Goal: Book appointment/travel/reservation

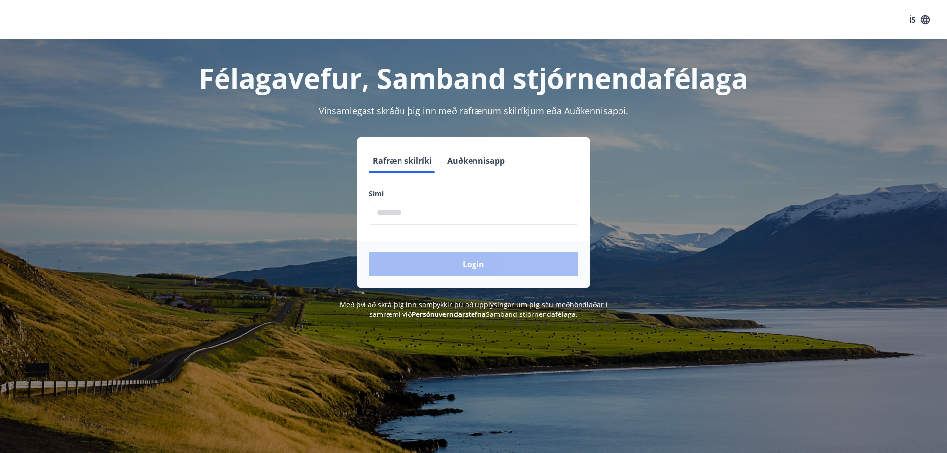
click at [413, 220] on input "phone" at bounding box center [473, 213] width 209 height 24
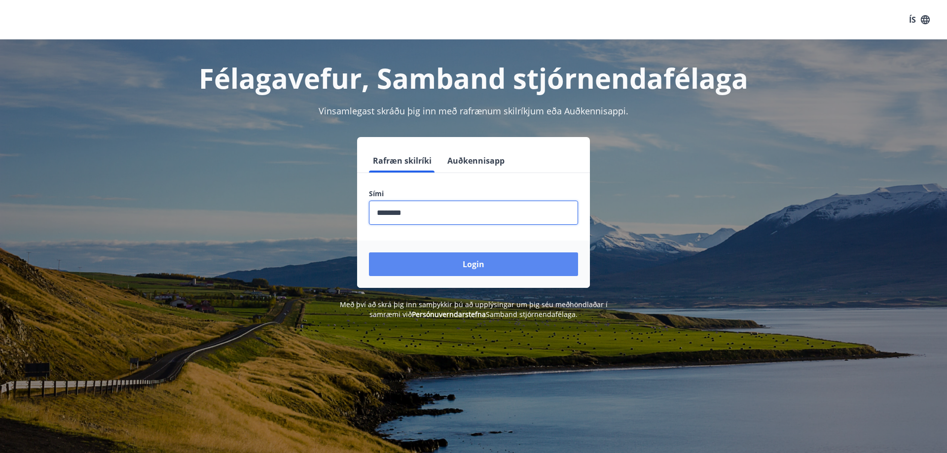
type input "********"
click at [463, 270] on button "Login" at bounding box center [473, 265] width 209 height 24
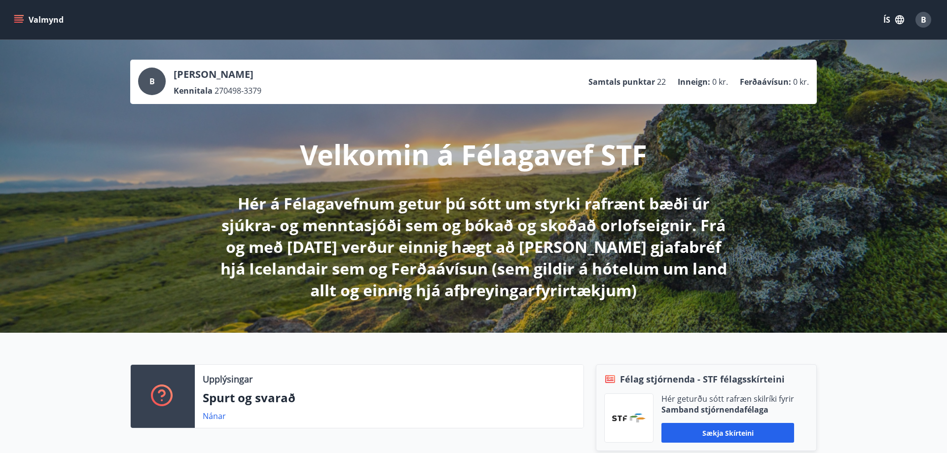
click at [18, 16] on icon "menu" at bounding box center [19, 20] width 10 height 10
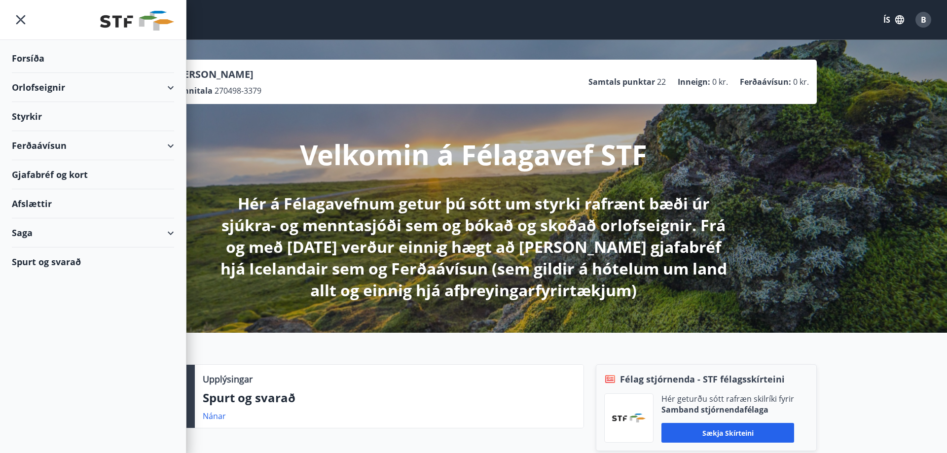
click at [128, 90] on div "Orlofseignir" at bounding box center [93, 87] width 162 height 29
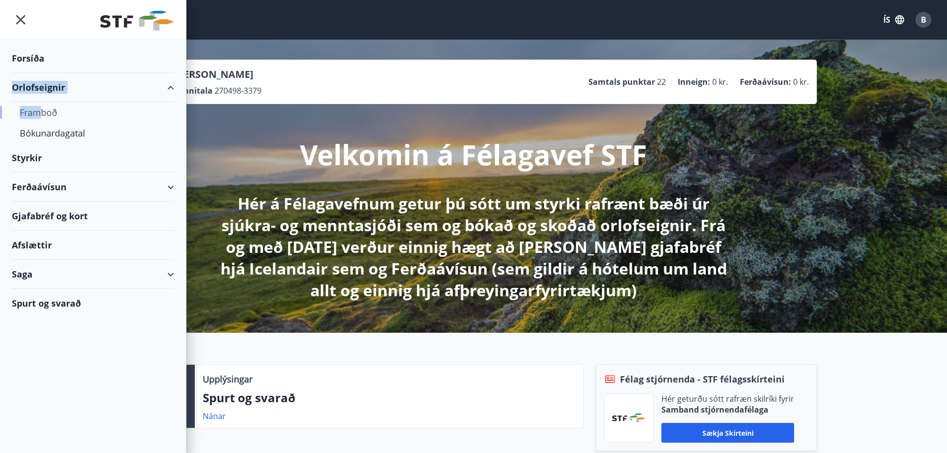
click at [42, 115] on div "Framboð" at bounding box center [93, 112] width 147 height 21
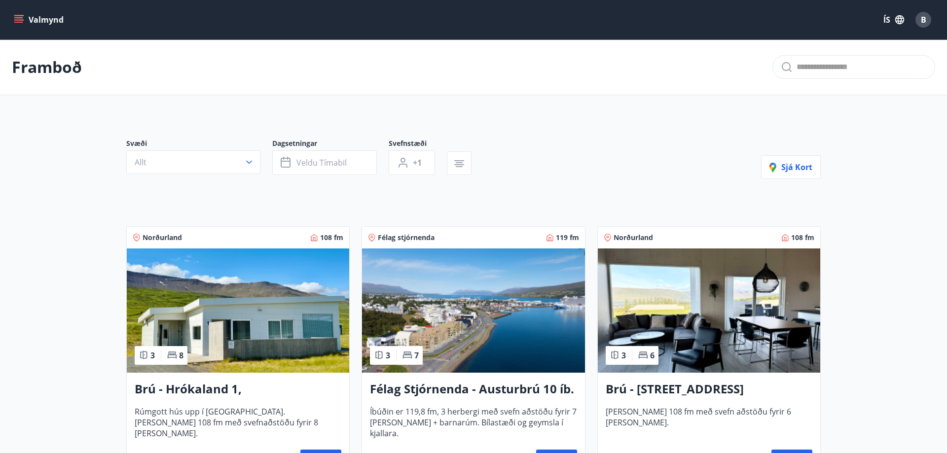
click at [15, 13] on button "Valmynd" at bounding box center [40, 20] width 56 height 18
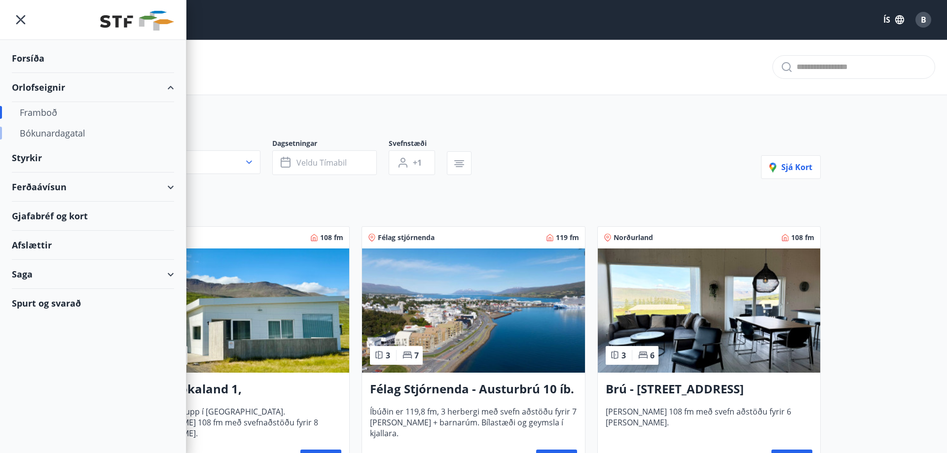
click at [48, 127] on div "Bókunardagatal" at bounding box center [93, 133] width 147 height 21
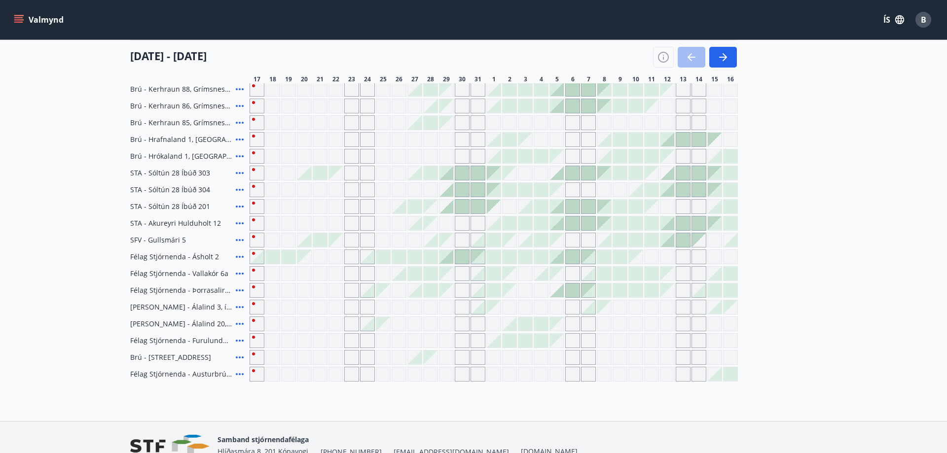
scroll to position [302, 0]
click at [19, 17] on icon "menu" at bounding box center [18, 17] width 9 height 1
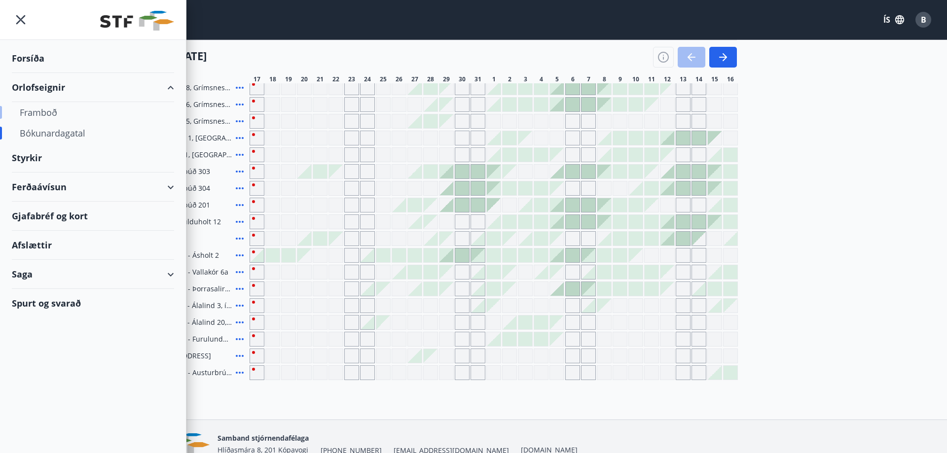
click at [37, 115] on div "Framboð" at bounding box center [93, 112] width 147 height 21
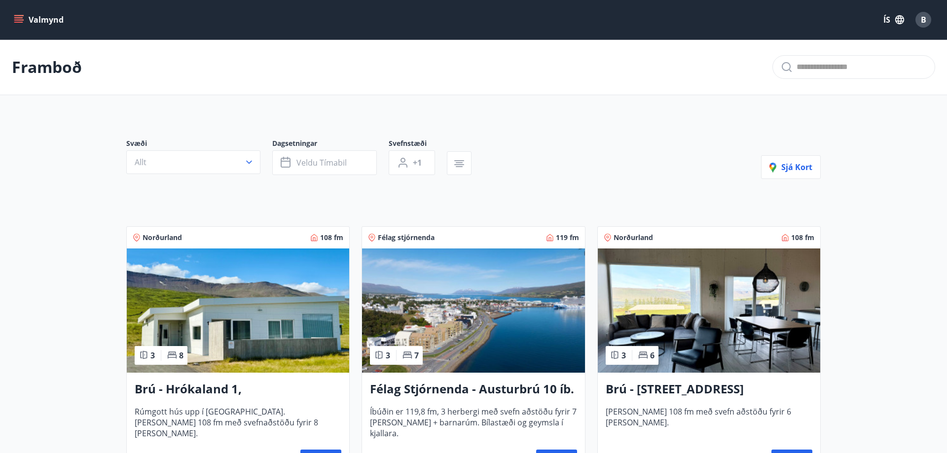
click at [16, 20] on icon "menu" at bounding box center [19, 19] width 11 height 1
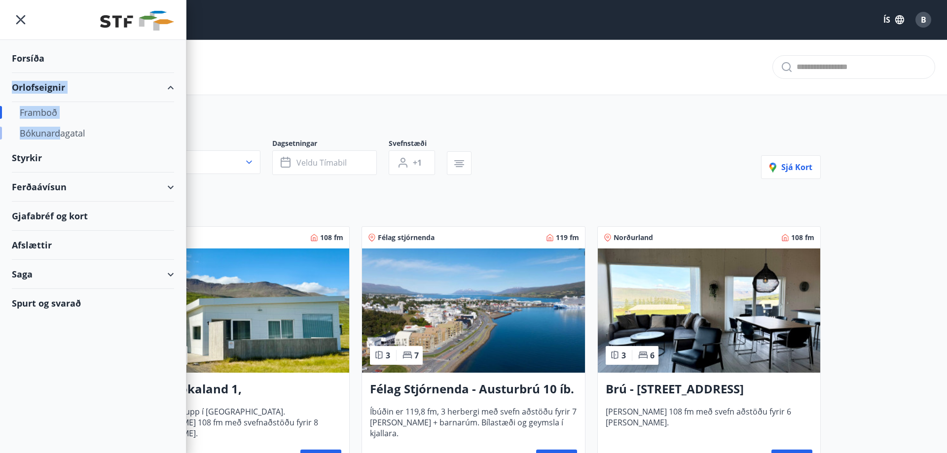
click at [58, 135] on div "Bókunardagatal" at bounding box center [93, 133] width 147 height 21
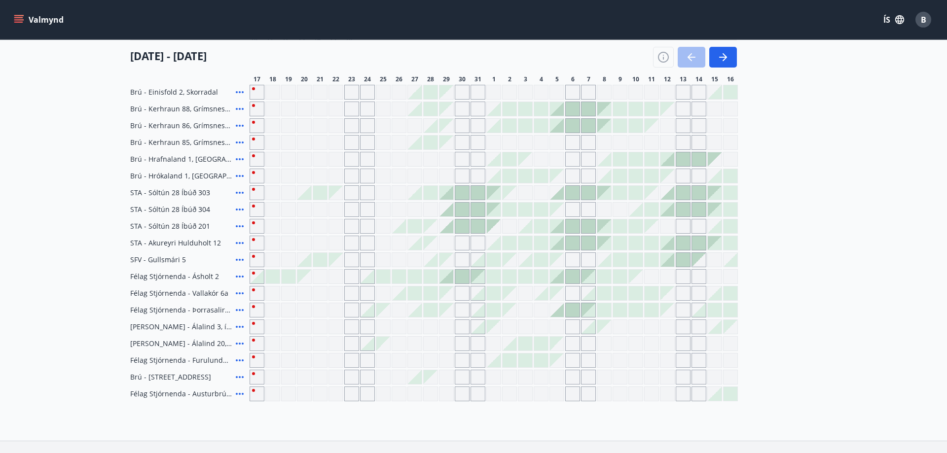
scroll to position [351, 0]
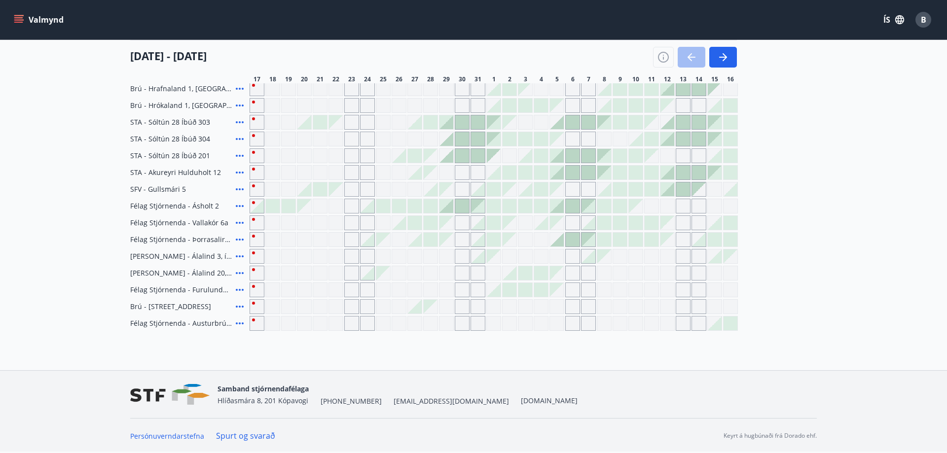
click at [385, 277] on div "Gráir dagar eru ekki bókanlegir" at bounding box center [383, 273] width 14 height 14
click at [381, 207] on div at bounding box center [383, 206] width 14 height 14
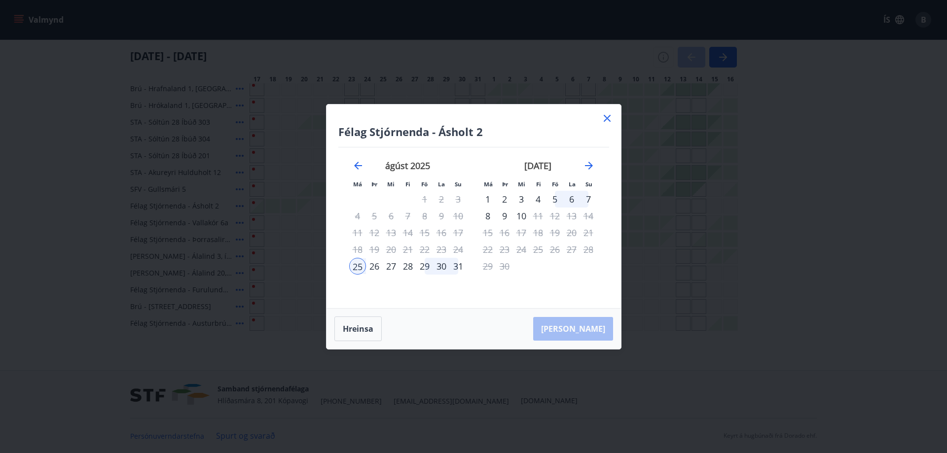
click at [457, 267] on div "31" at bounding box center [458, 266] width 17 height 17
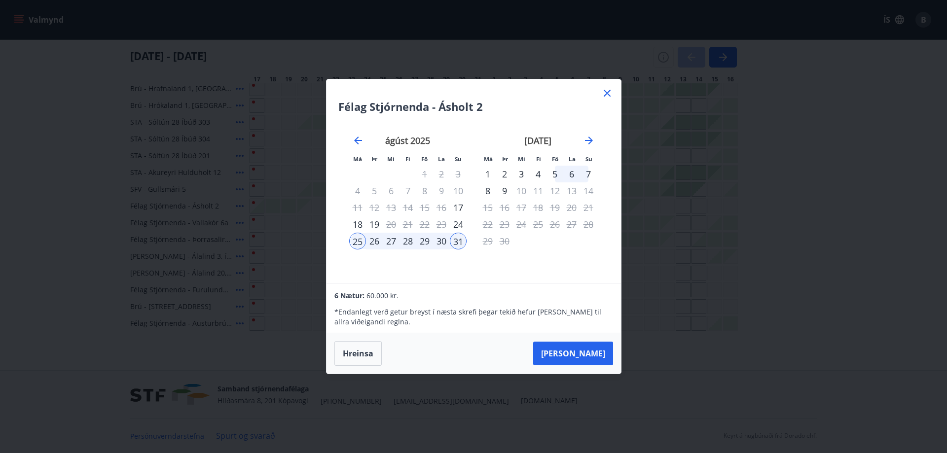
click at [424, 240] on div "29" at bounding box center [424, 241] width 17 height 17
drag, startPoint x: 350, startPoint y: 240, endPoint x: 356, endPoint y: 241, distance: 5.4
click at [351, 240] on div "25" at bounding box center [357, 241] width 17 height 17
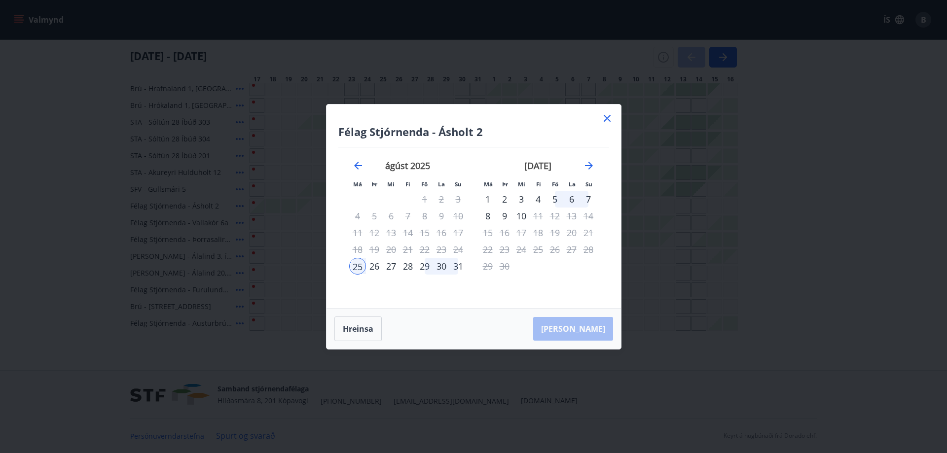
click at [424, 268] on div "29" at bounding box center [424, 266] width 17 height 17
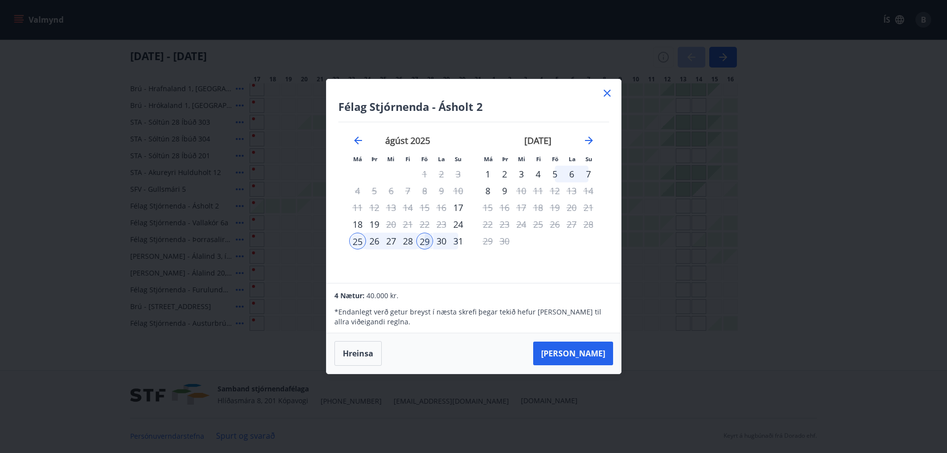
click at [459, 244] on div "31" at bounding box center [458, 241] width 17 height 17
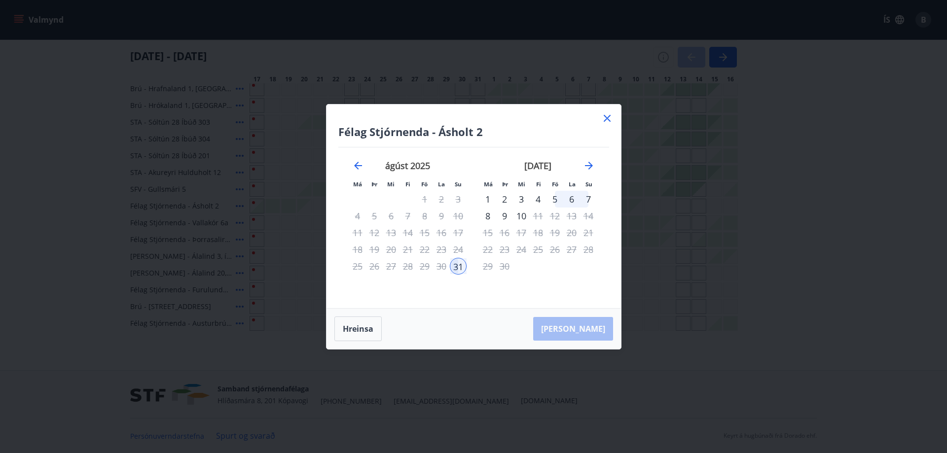
click at [604, 119] on icon at bounding box center [607, 118] width 12 height 12
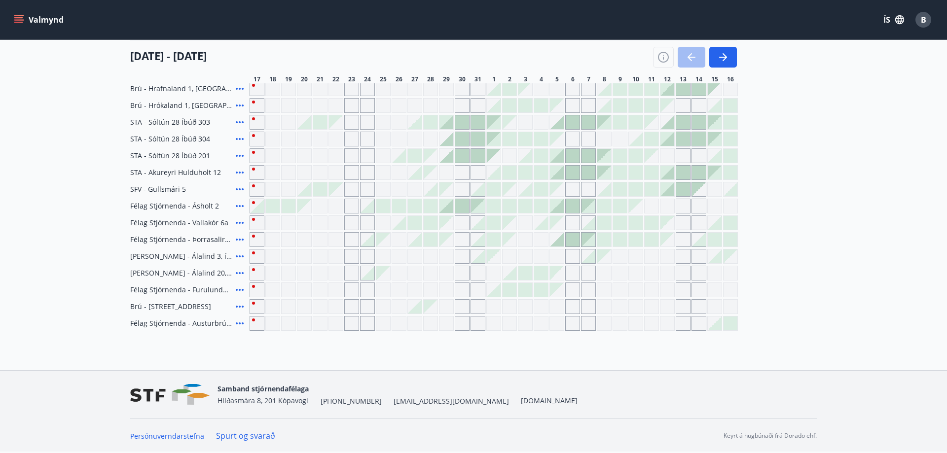
click at [384, 204] on div at bounding box center [383, 206] width 14 height 14
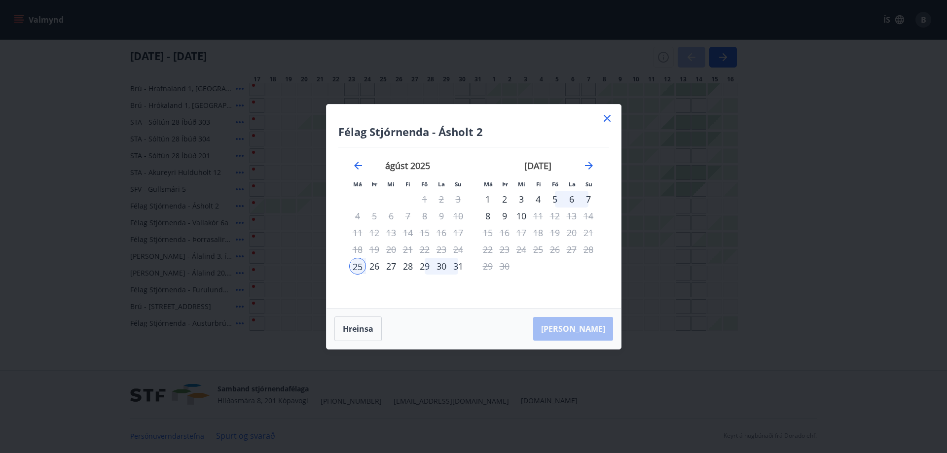
click at [459, 267] on div "31" at bounding box center [458, 266] width 17 height 17
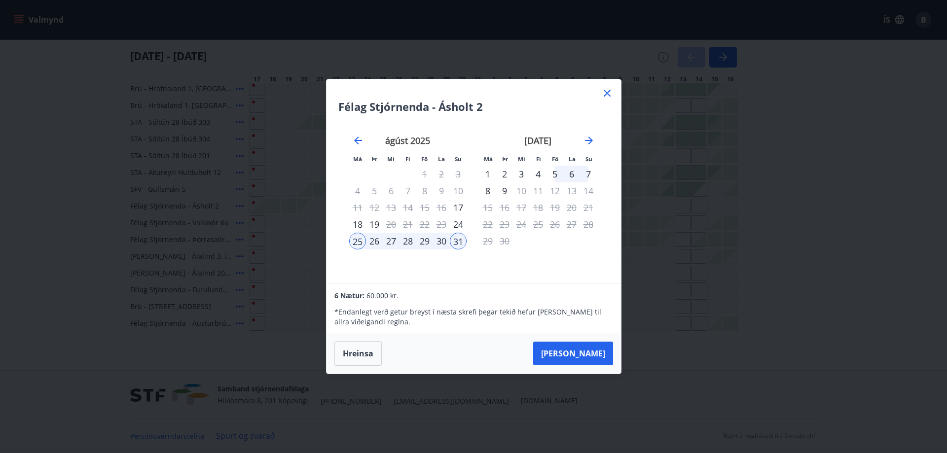
click at [356, 244] on div "25" at bounding box center [357, 241] width 17 height 17
click at [423, 243] on div "29" at bounding box center [424, 241] width 17 height 17
click at [424, 246] on div "29" at bounding box center [424, 241] width 17 height 17
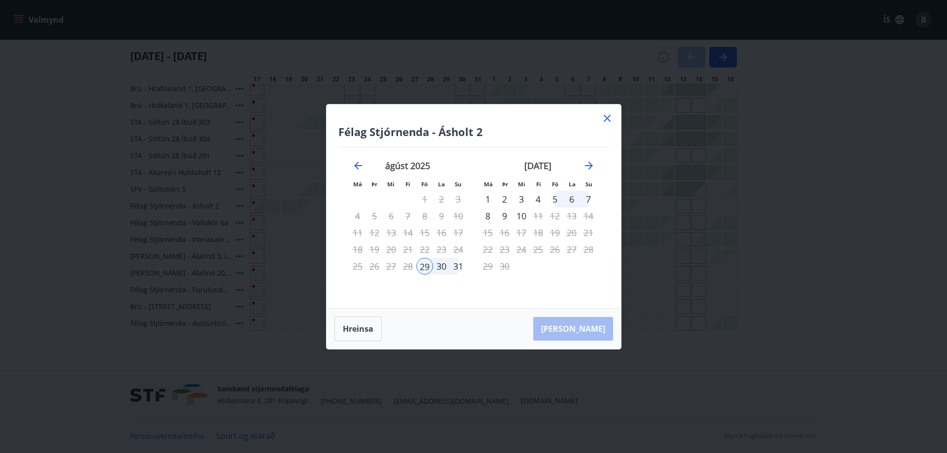
click at [459, 265] on div "31" at bounding box center [458, 266] width 17 height 17
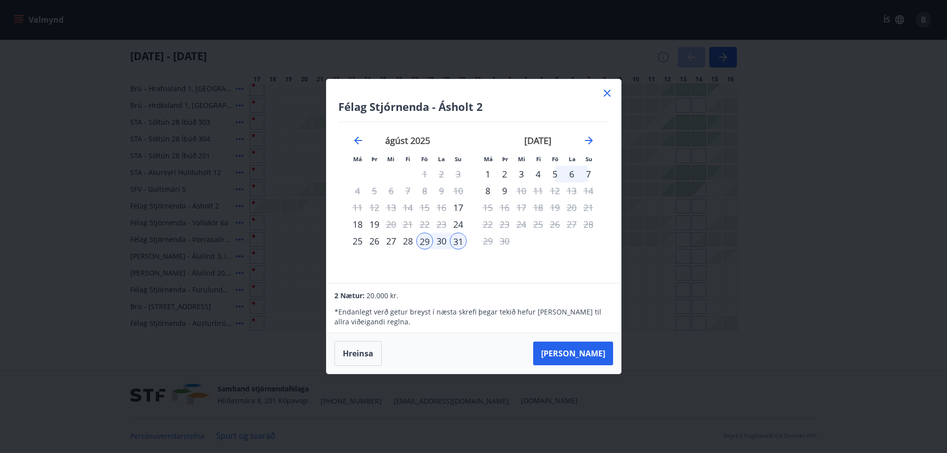
click at [356, 244] on div "25" at bounding box center [357, 241] width 17 height 17
click at [608, 91] on icon at bounding box center [607, 93] width 12 height 12
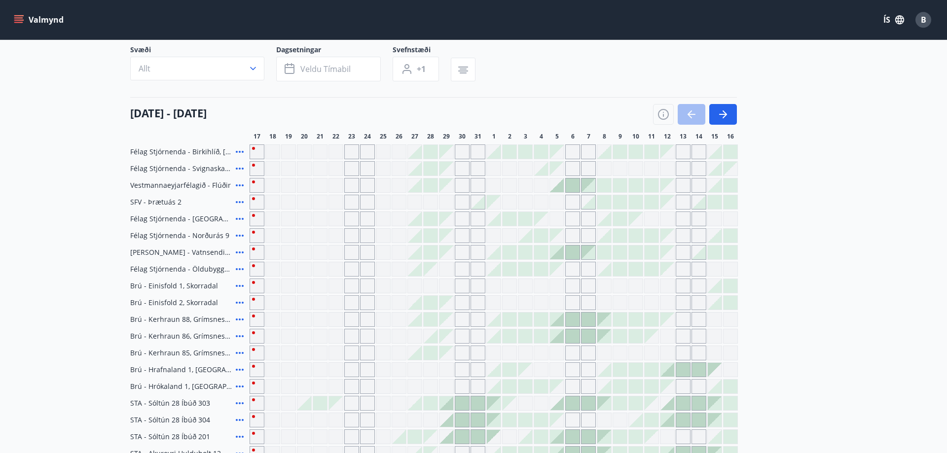
scroll to position [0, 0]
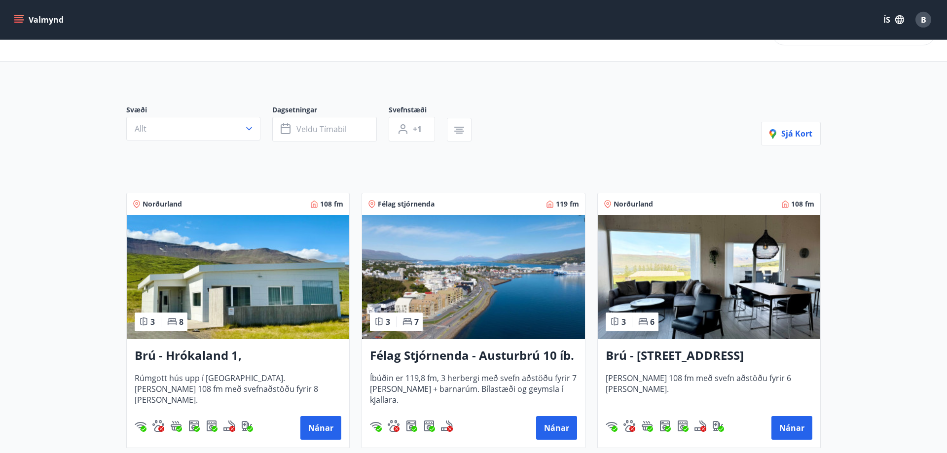
scroll to position [50, 0]
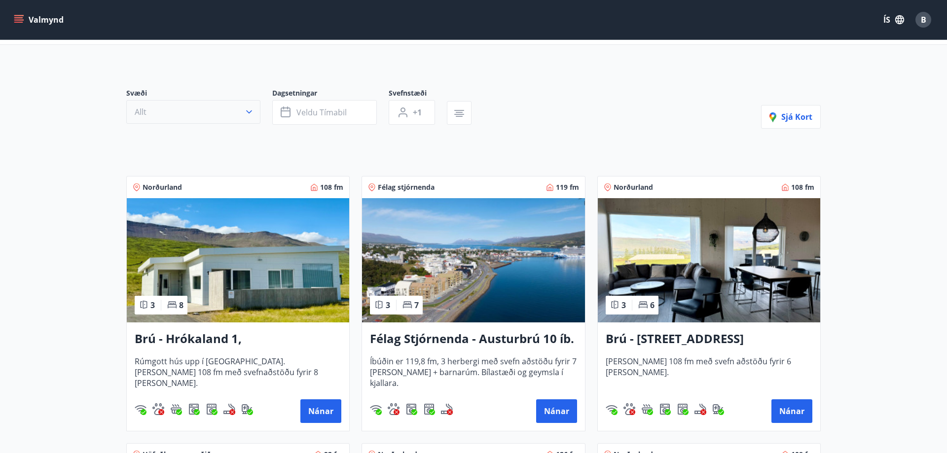
click at [237, 118] on button "Allt" at bounding box center [193, 112] width 134 height 24
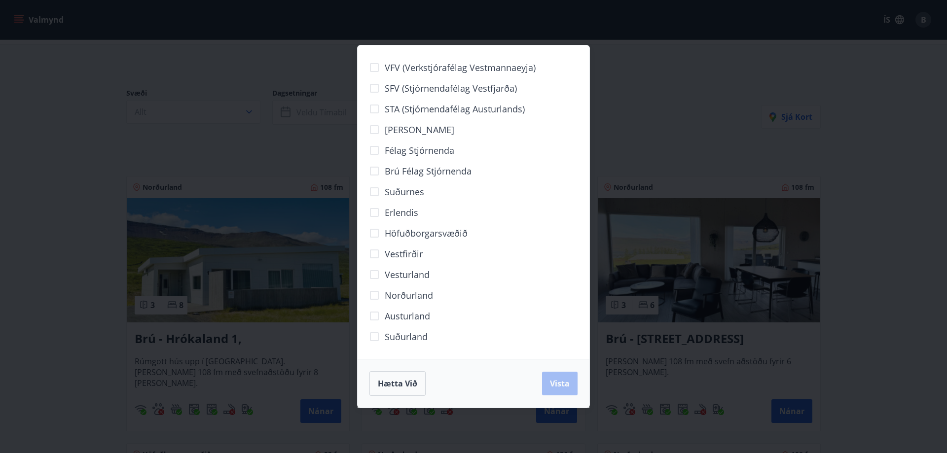
click at [216, 154] on div "VFV (Verkstjórafélag Vestmannaeyja) SFV (Stjórnendafélag Vestfjarða) STA (Stjór…" at bounding box center [473, 226] width 947 height 453
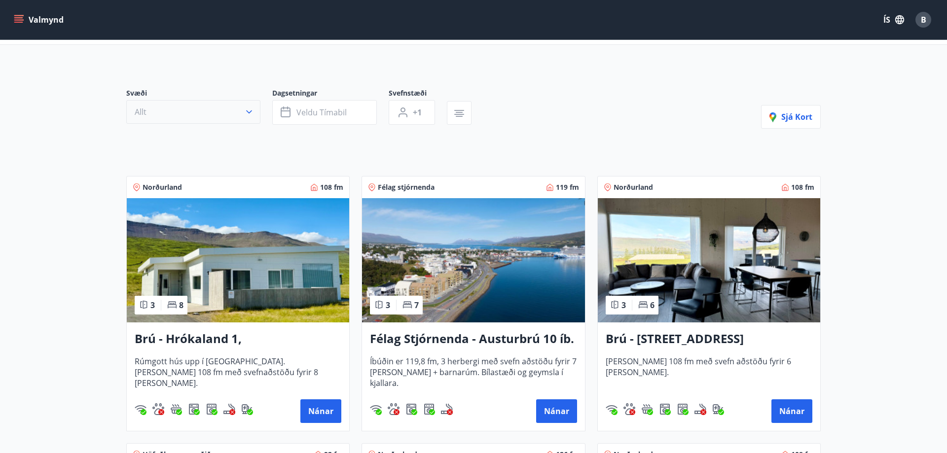
click at [253, 114] on icon "button" at bounding box center [249, 112] width 10 height 10
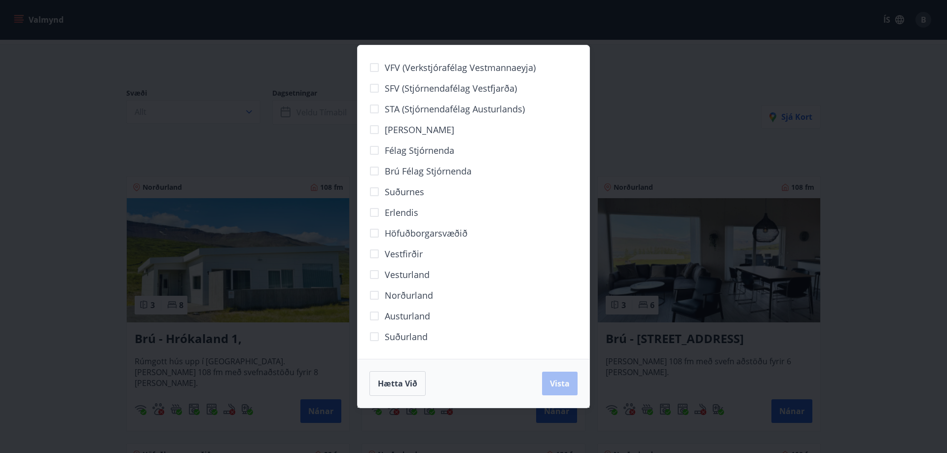
click at [449, 236] on span "Höfuðborgarsvæðið" at bounding box center [426, 233] width 83 height 13
click at [555, 386] on span "Vista" at bounding box center [560, 383] width 20 height 11
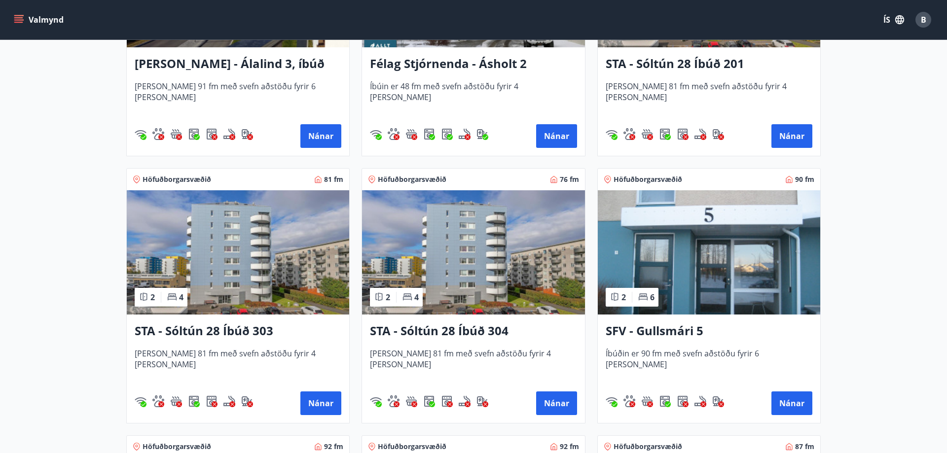
scroll to position [310, 0]
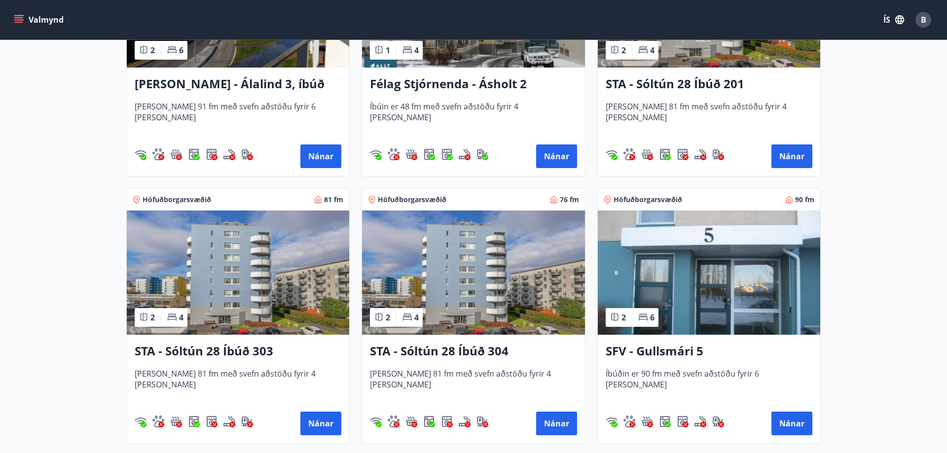
click at [193, 82] on h3 "[PERSON_NAME] - Álalind 3, íbúð 307" at bounding box center [238, 84] width 207 height 18
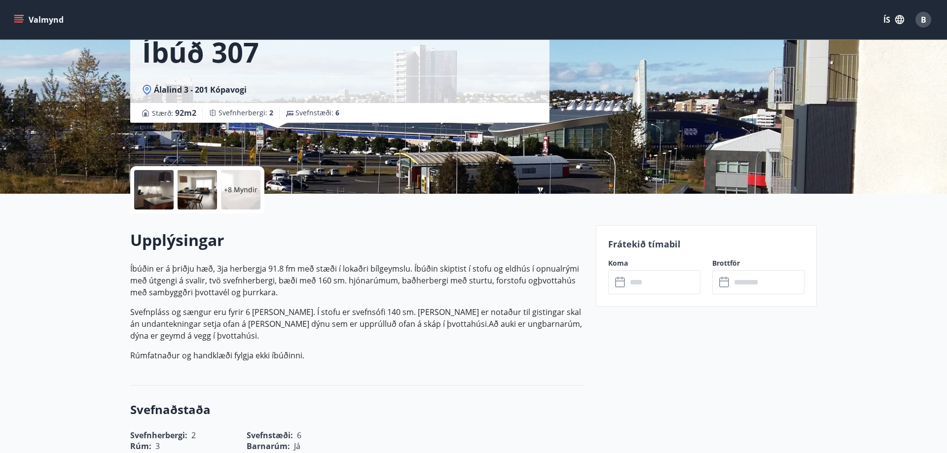
scroll to position [151, 0]
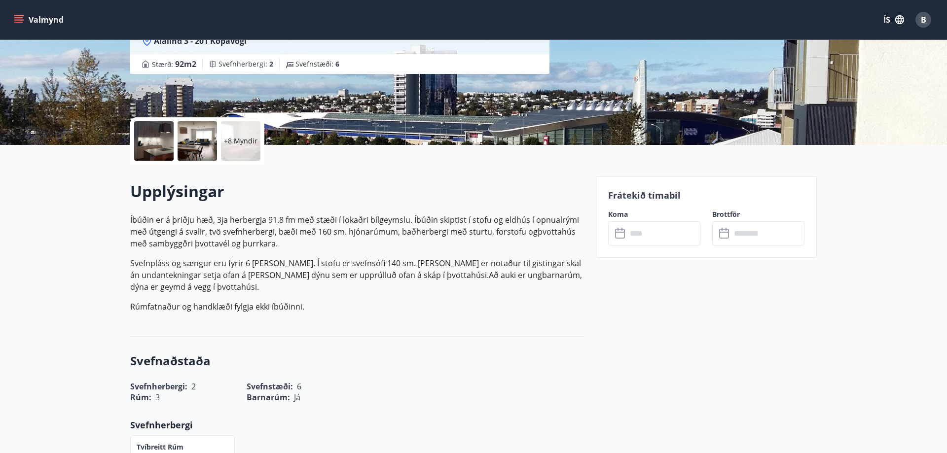
click at [151, 144] on div at bounding box center [153, 140] width 39 height 39
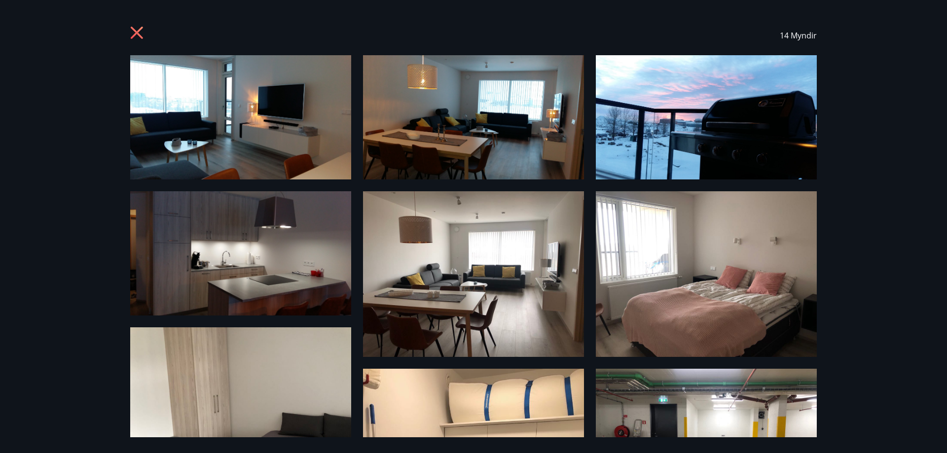
click at [259, 118] on img at bounding box center [240, 117] width 221 height 124
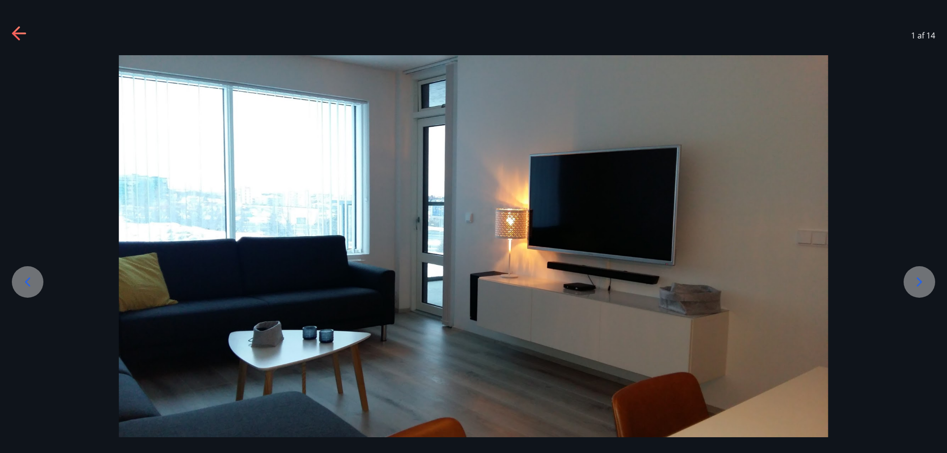
click at [915, 276] on icon at bounding box center [920, 282] width 16 height 16
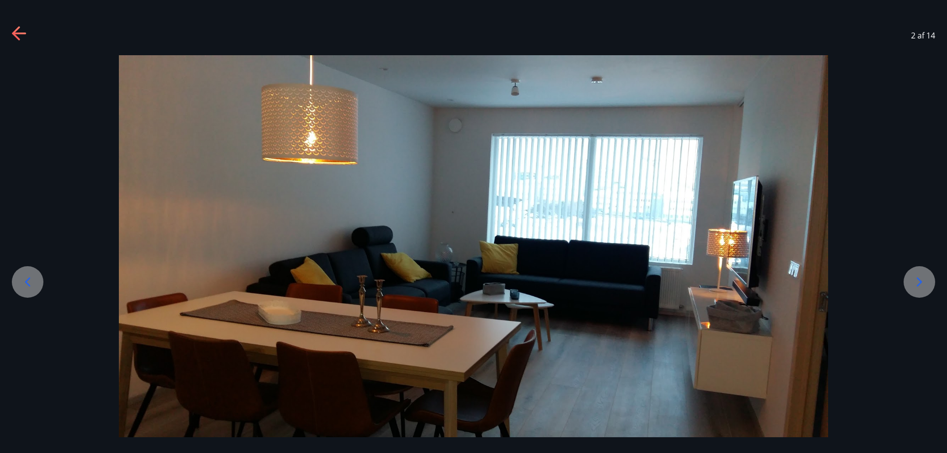
click at [909, 276] on div at bounding box center [920, 282] width 32 height 32
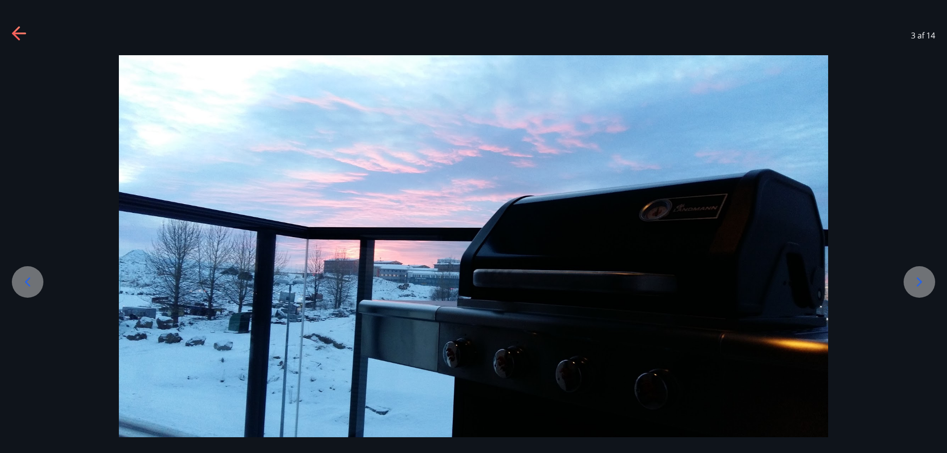
click at [908, 276] on div at bounding box center [920, 282] width 32 height 32
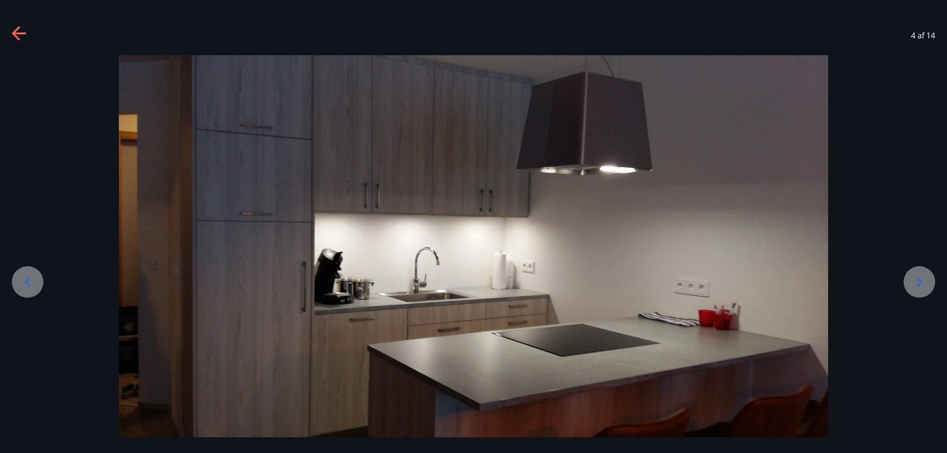
click at [908, 276] on div at bounding box center [920, 282] width 32 height 32
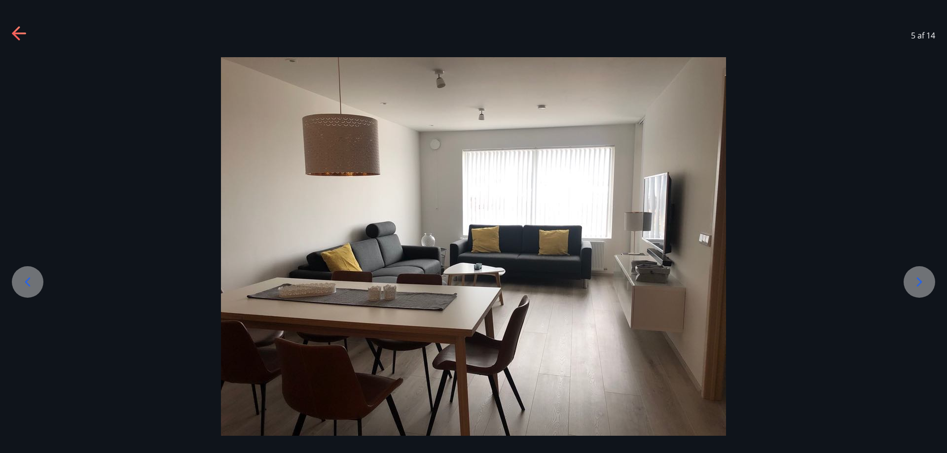
click at [908, 276] on div at bounding box center [920, 282] width 32 height 32
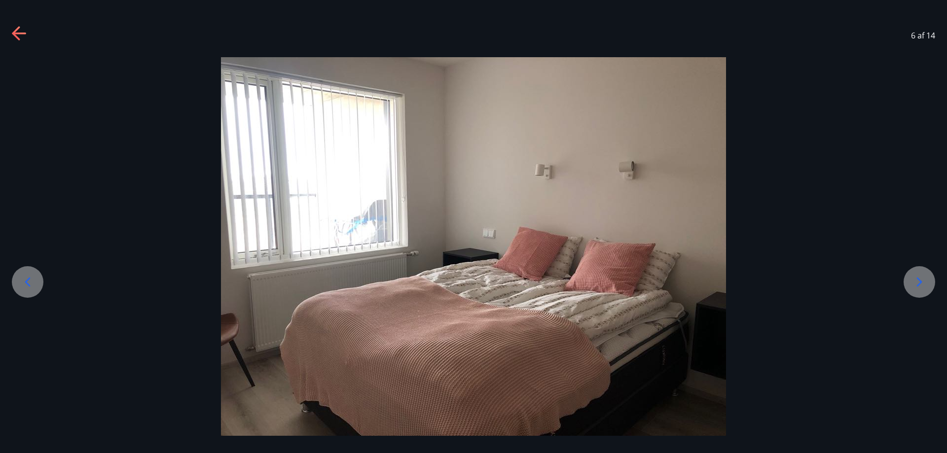
click at [908, 276] on div at bounding box center [920, 282] width 32 height 32
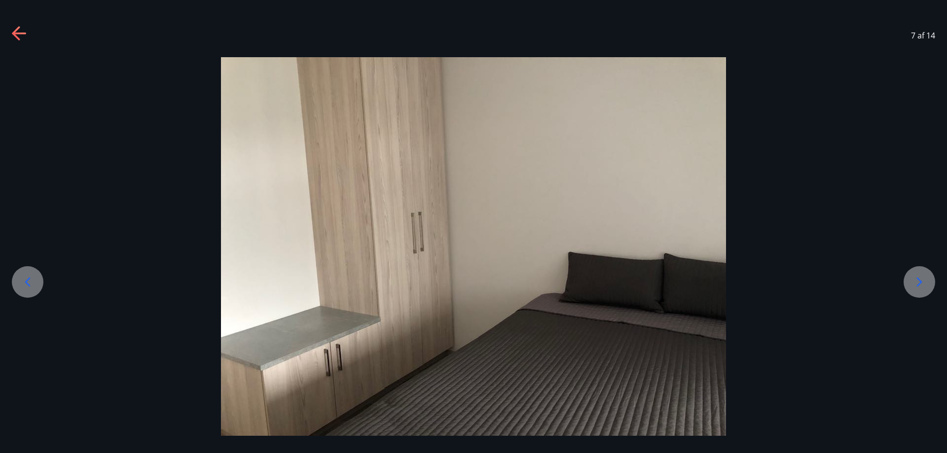
click at [908, 276] on div at bounding box center [920, 282] width 32 height 32
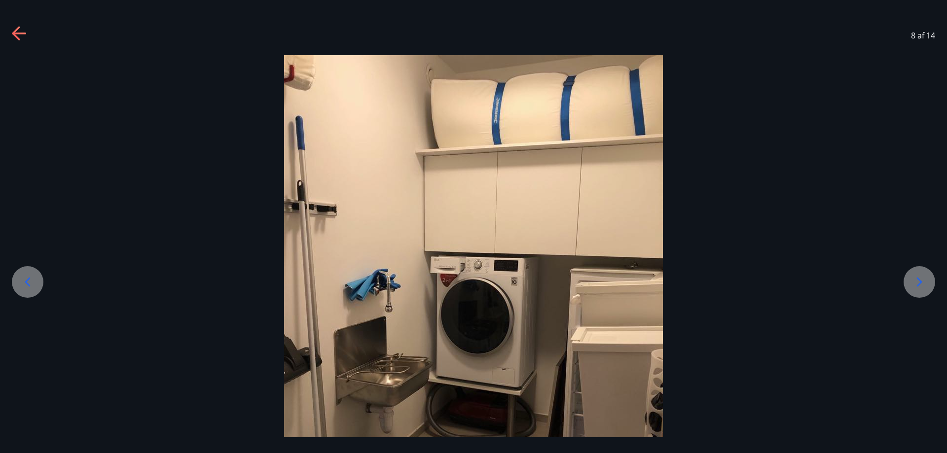
click at [908, 276] on div at bounding box center [920, 282] width 32 height 32
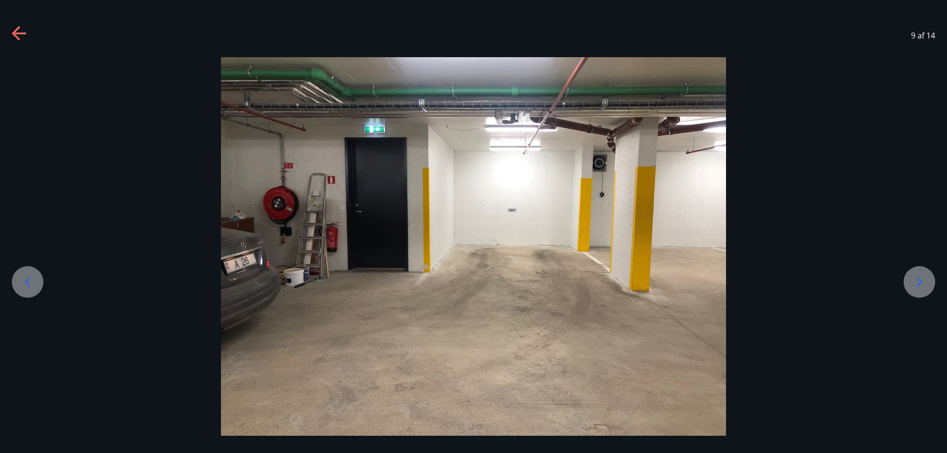
click at [908, 276] on div at bounding box center [920, 282] width 32 height 32
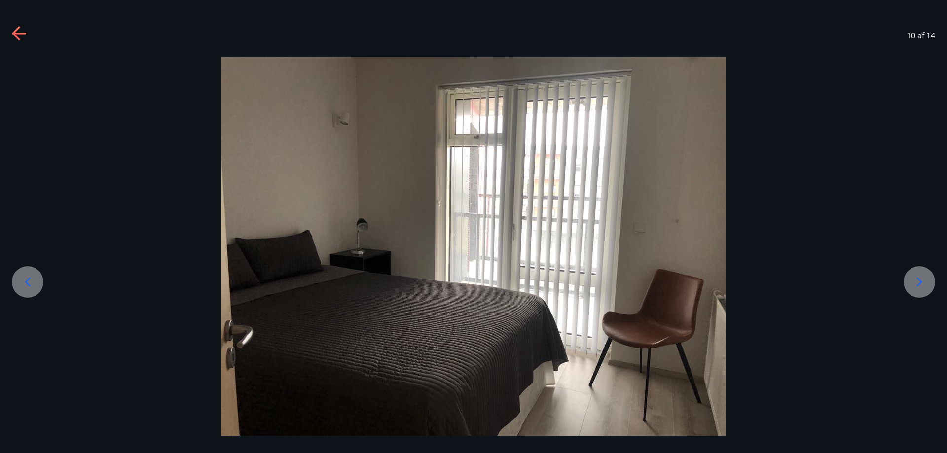
click at [908, 276] on div at bounding box center [920, 282] width 32 height 32
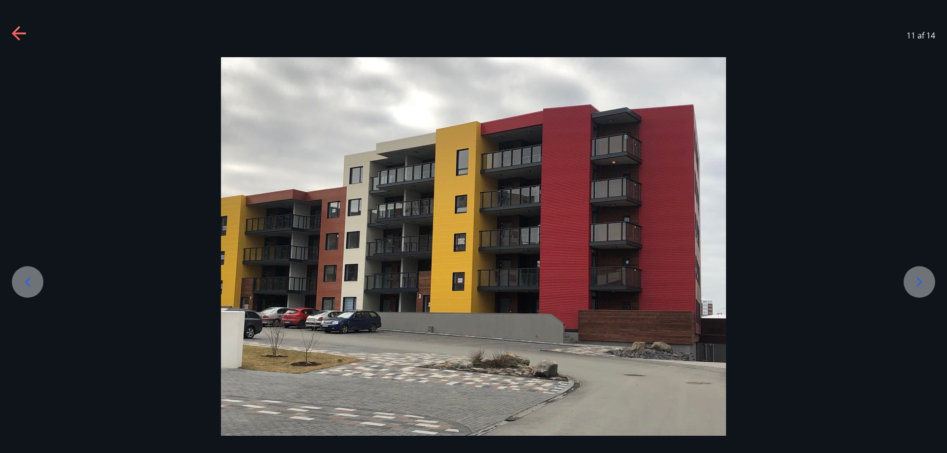
click at [908, 275] on div at bounding box center [920, 282] width 32 height 32
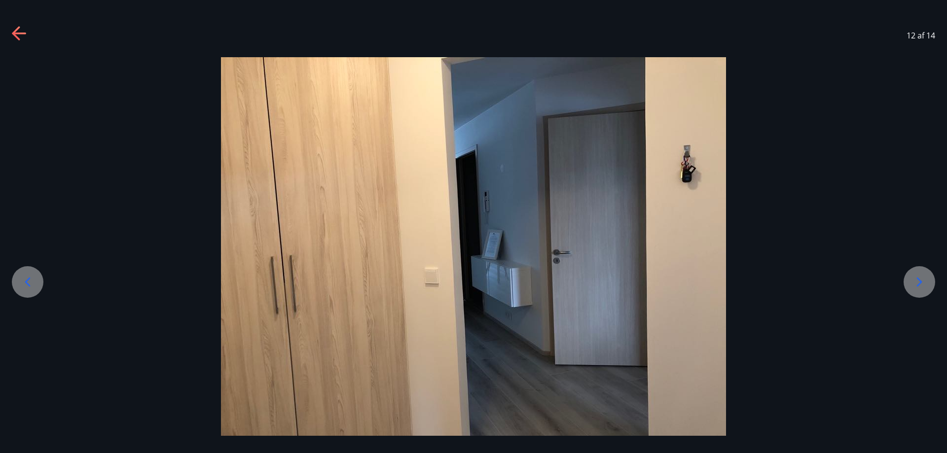
click at [908, 275] on div at bounding box center [920, 282] width 32 height 32
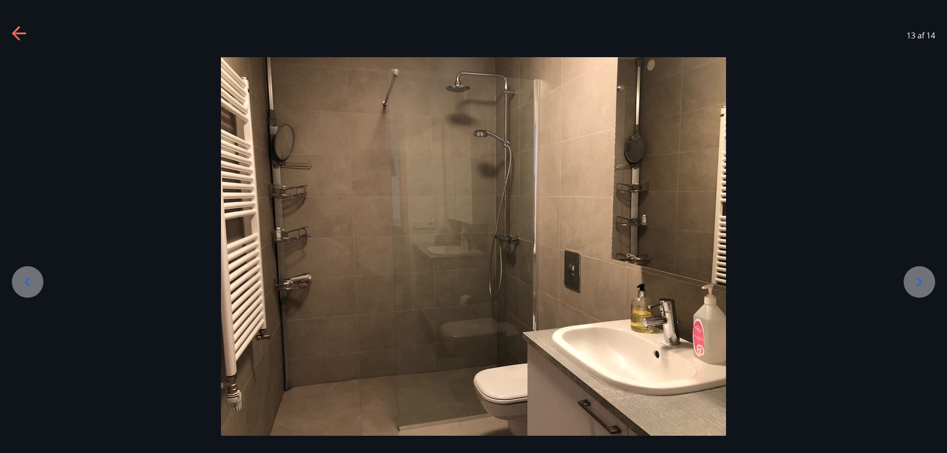
click at [908, 275] on div at bounding box center [920, 282] width 32 height 32
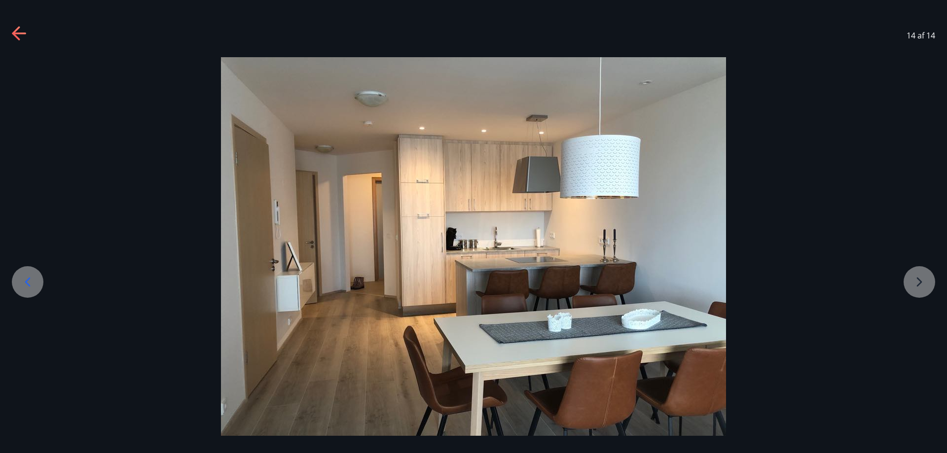
click at [820, 257] on div at bounding box center [473, 246] width 947 height 379
click at [23, 34] on icon at bounding box center [19, 34] width 14 height 2
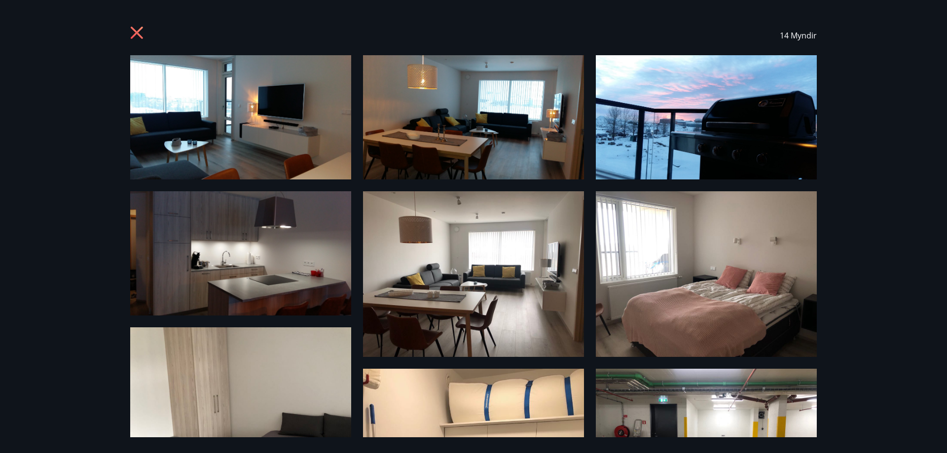
click at [134, 31] on icon at bounding box center [138, 34] width 16 height 16
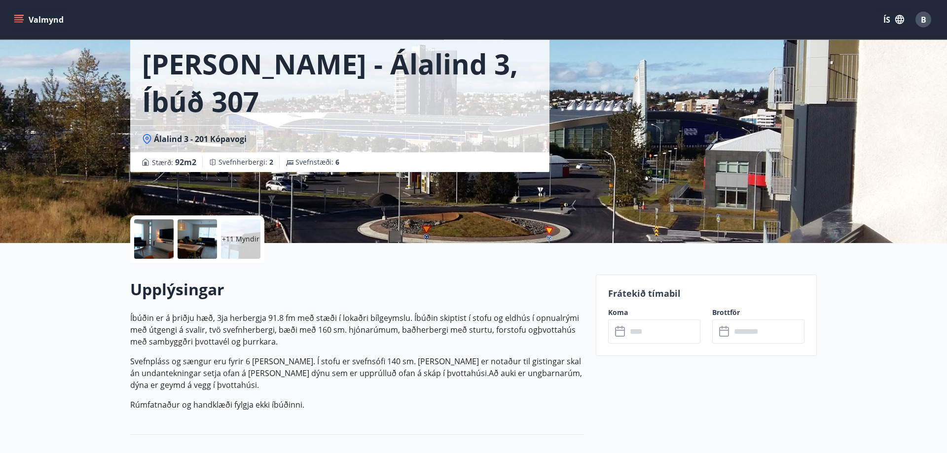
scroll to position [0, 0]
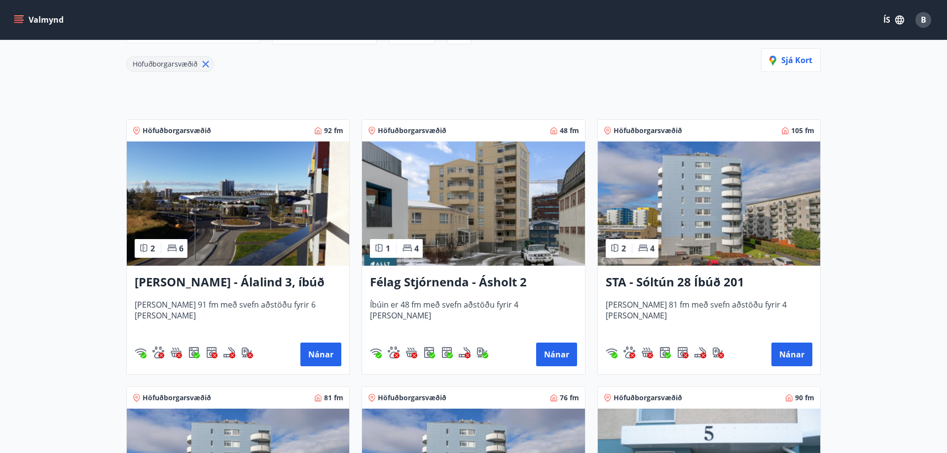
scroll to position [214, 0]
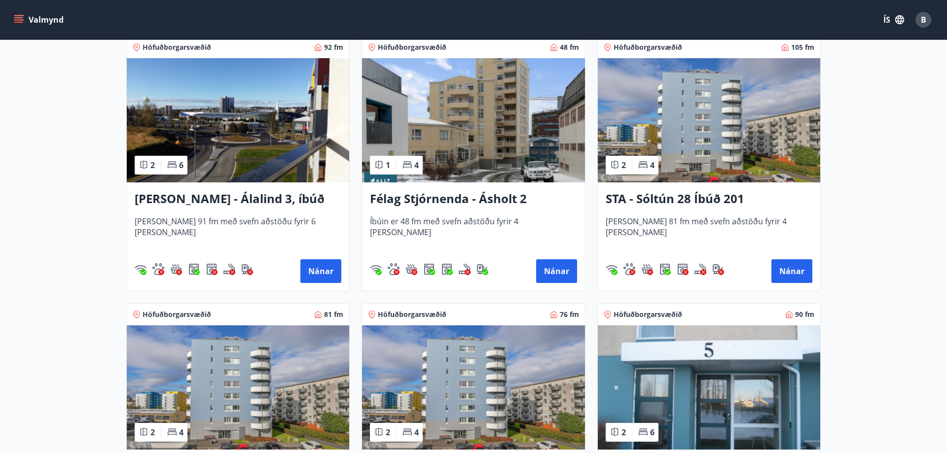
click at [452, 205] on h3 "Félag Stjórnenda - Ásholt 2" at bounding box center [473, 199] width 207 height 18
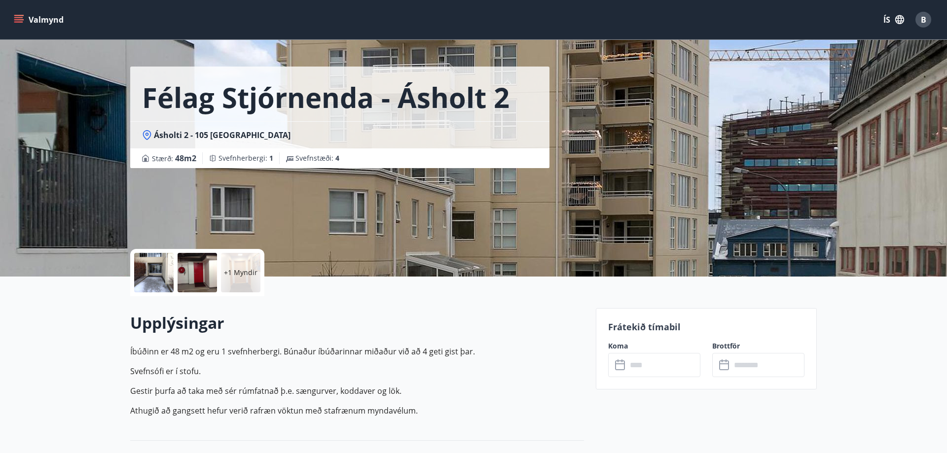
scroll to position [50, 0]
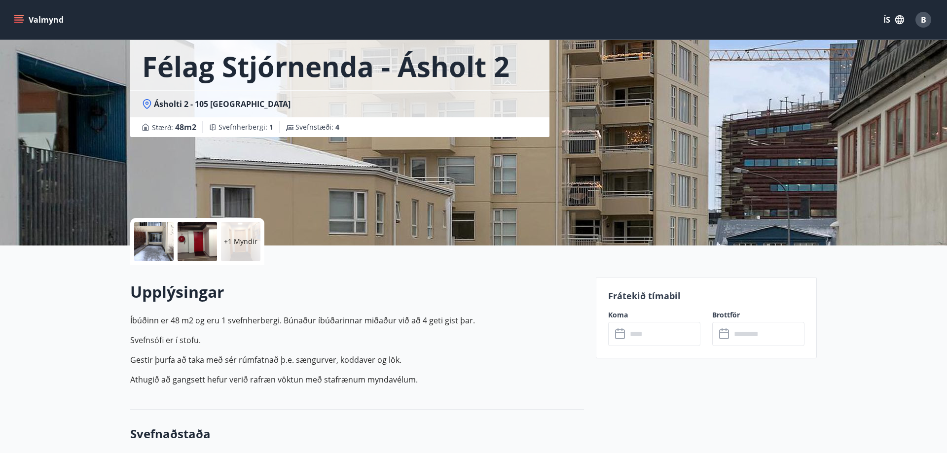
click at [144, 235] on div at bounding box center [153, 241] width 39 height 39
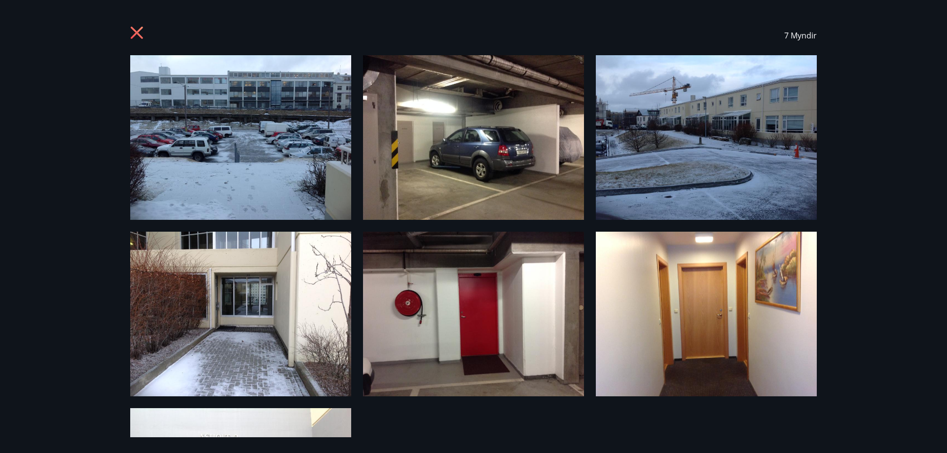
click at [240, 108] on img at bounding box center [240, 137] width 221 height 165
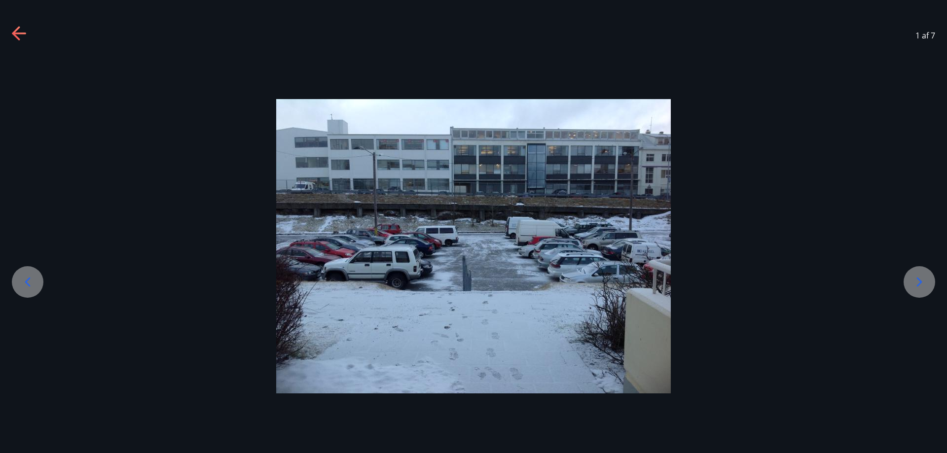
click at [919, 284] on icon at bounding box center [919, 281] width 5 height 9
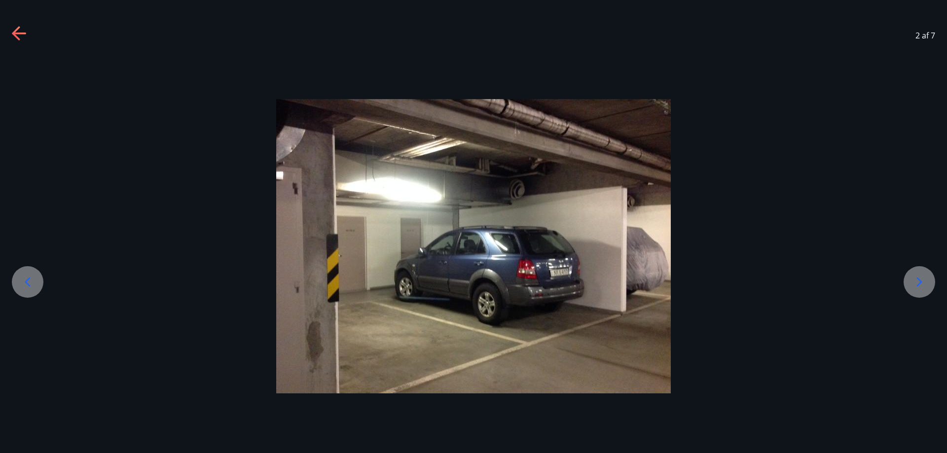
click at [919, 285] on icon at bounding box center [919, 281] width 5 height 9
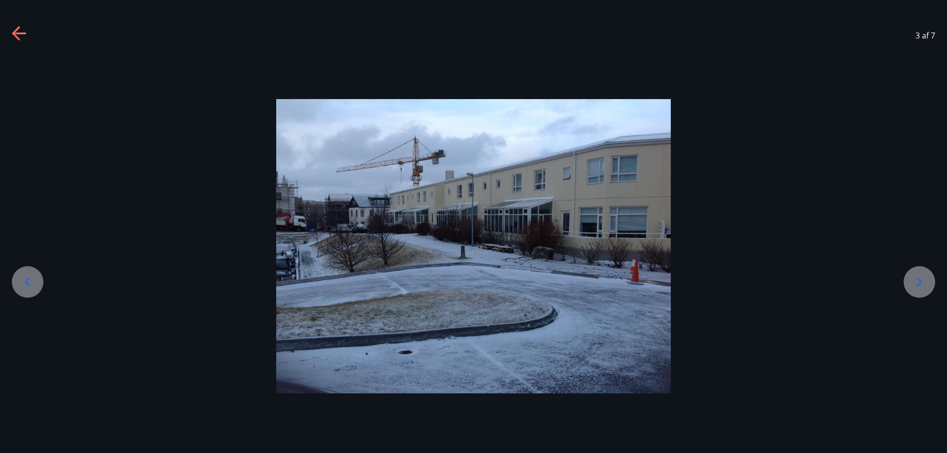
click at [919, 285] on icon at bounding box center [919, 281] width 5 height 9
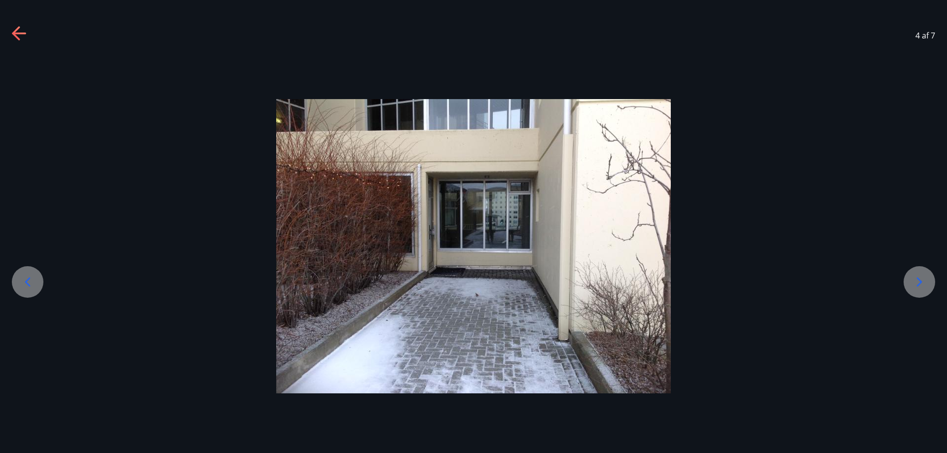
click at [919, 285] on icon at bounding box center [919, 281] width 5 height 9
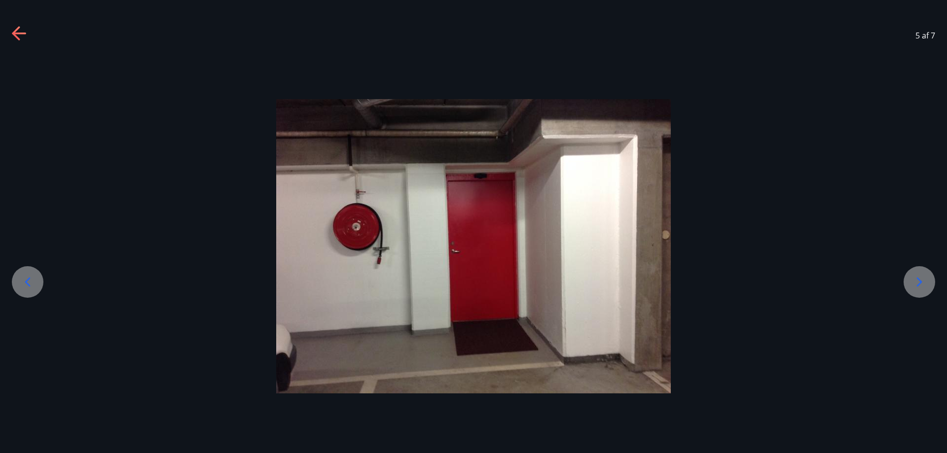
click at [919, 285] on icon at bounding box center [919, 281] width 5 height 9
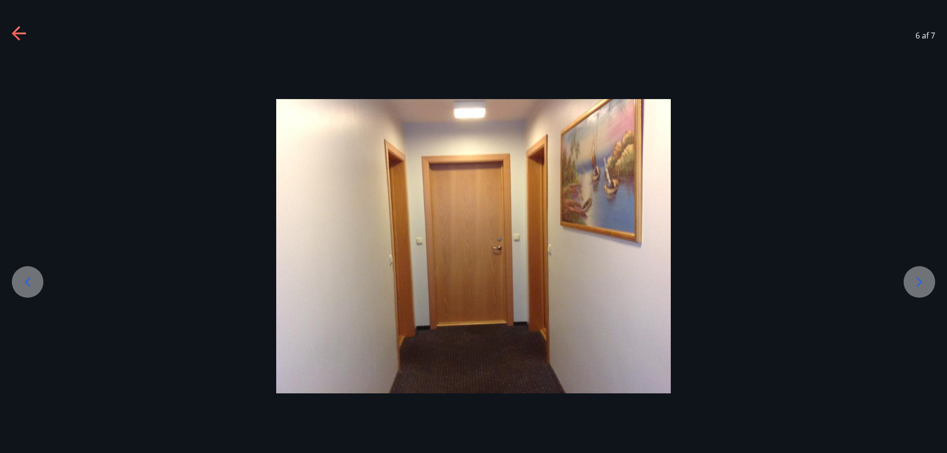
click at [919, 285] on icon at bounding box center [919, 281] width 5 height 9
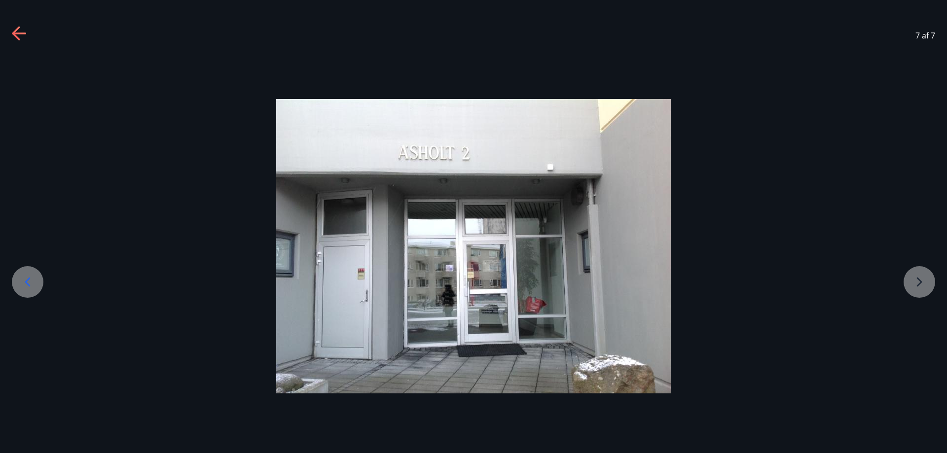
click at [919, 285] on div at bounding box center [473, 246] width 947 height 294
click at [14, 36] on icon at bounding box center [20, 34] width 16 height 16
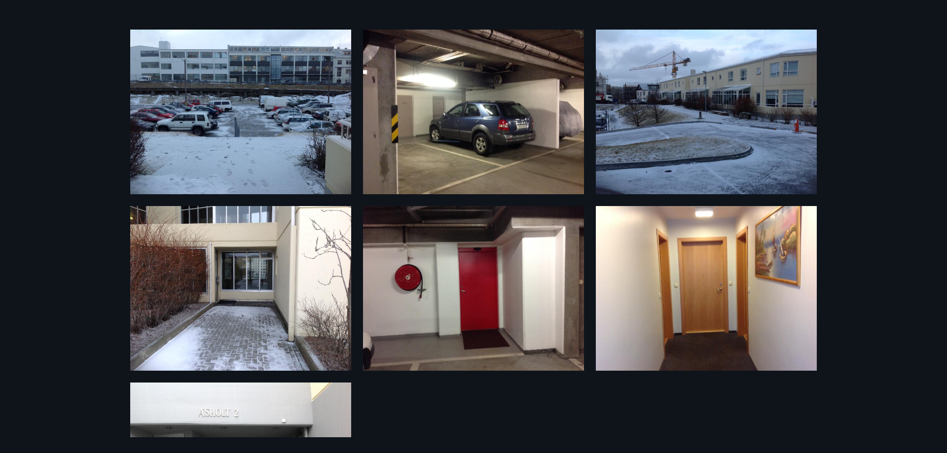
scroll to position [0, 0]
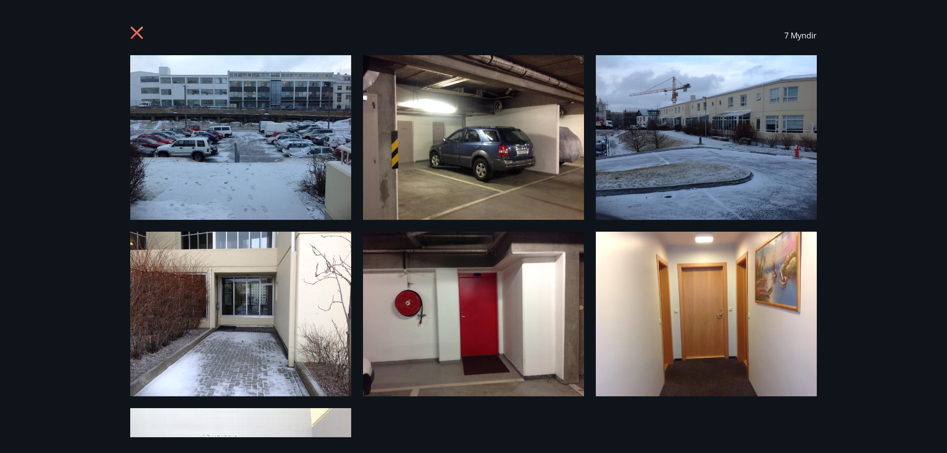
drag, startPoint x: 2, startPoint y: 180, endPoint x: 88, endPoint y: 102, distance: 115.2
click at [12, 173] on div "7 Myndir" at bounding box center [473, 226] width 947 height 453
